Goal: Information Seeking & Learning: Learn about a topic

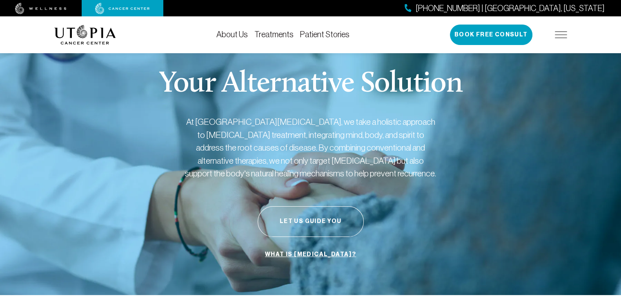
click at [283, 31] on link "Treatments" at bounding box center [274, 34] width 39 height 9
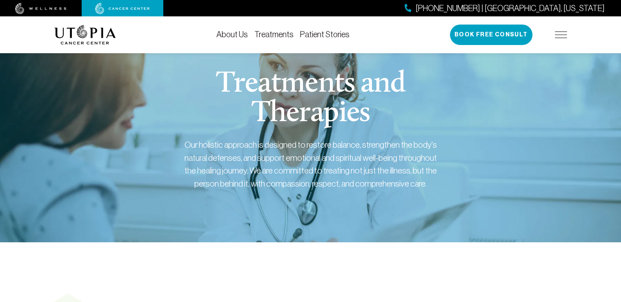
click at [315, 33] on link "Patient Stories" at bounding box center [324, 34] width 49 height 9
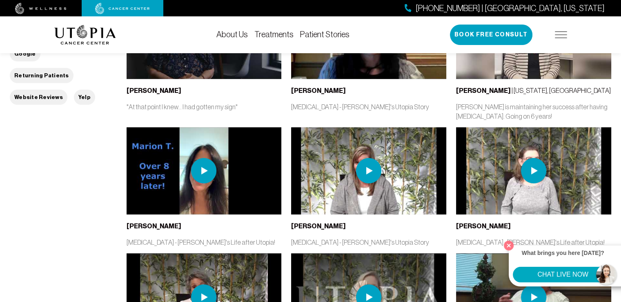
scroll to position [368, 0]
